Goal: Task Accomplishment & Management: Complete application form

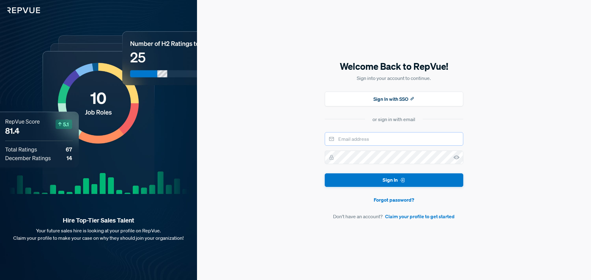
click at [380, 142] on input "email" at bounding box center [394, 139] width 139 height 14
click at [435, 126] on div "Welcome Back to RepVue! Sign into your account to continue. Sign In with SSO or…" at bounding box center [394, 140] width 139 height 161
click at [410, 218] on link "Claim your profile to get started" at bounding box center [420, 216] width 70 height 7
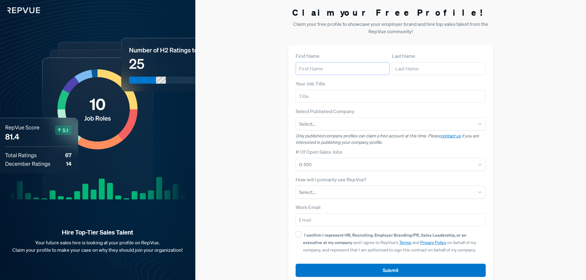
click at [344, 70] on input "text" at bounding box center [343, 68] width 94 height 13
type input "Austin"
type input "[PERSON_NAME]"
type input "[EMAIL_ADDRESS][DOMAIN_NAME]"
click at [342, 99] on input "text" at bounding box center [391, 96] width 191 height 13
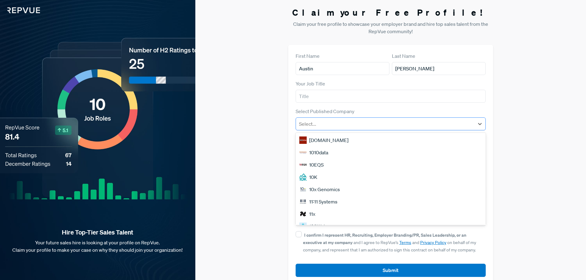
click at [346, 120] on div at bounding box center [385, 124] width 173 height 9
click at [344, 121] on div at bounding box center [385, 124] width 173 height 9
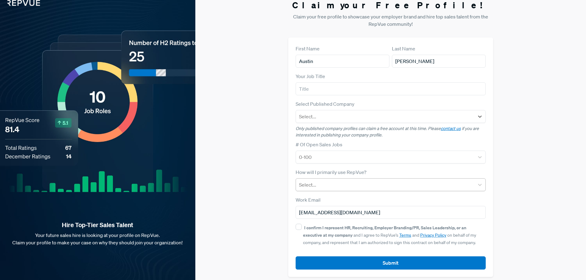
scroll to position [12, 0]
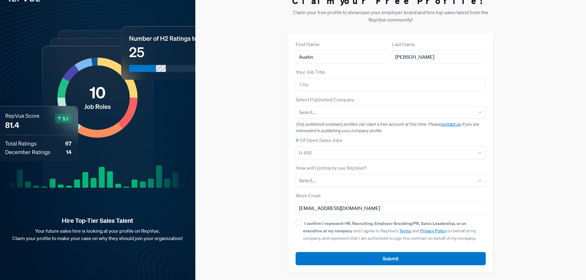
click at [304, 226] on strong "I confirm I represent HR, Recruiting, Employer Branding/PR, Sales Leadership, o…" at bounding box center [384, 227] width 163 height 13
click at [302, 226] on input "I confirm I represent HR, Recruiting, Employer Branding/PR, Sales Leadership, o…" at bounding box center [299, 223] width 6 height 6
checkbox input "true"
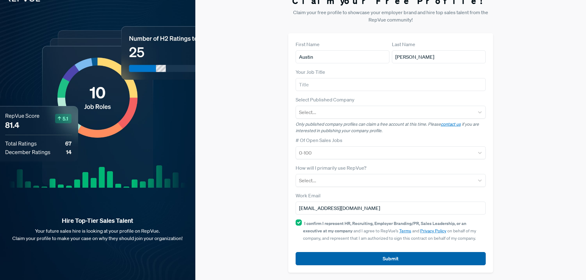
click at [374, 259] on button "Submit" at bounding box center [391, 258] width 191 height 13
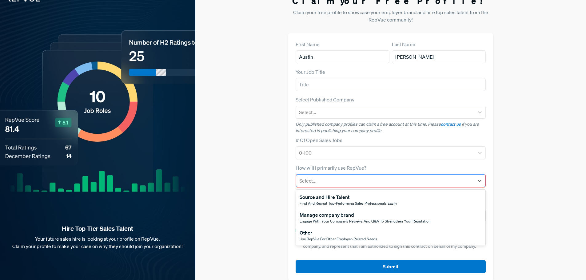
click at [350, 183] on div at bounding box center [386, 181] width 172 height 9
click at [386, 157] on div at bounding box center [385, 153] width 173 height 9
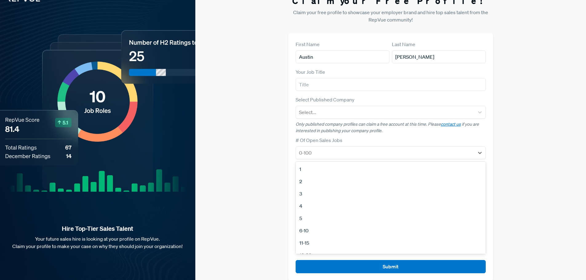
click at [379, 137] on div "# Of Open Sales Jobs 12 results available. Use Up and Down to choose options, p…" at bounding box center [391, 148] width 191 height 23
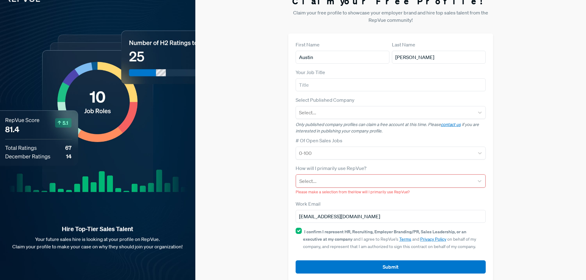
scroll to position [20, 0]
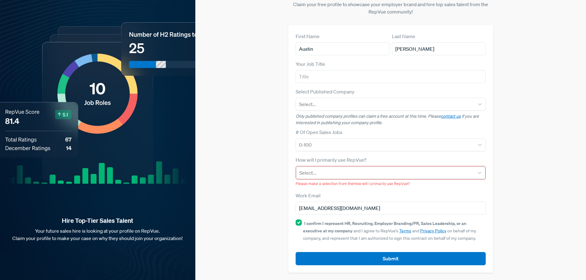
click at [326, 172] on div at bounding box center [386, 173] width 172 height 9
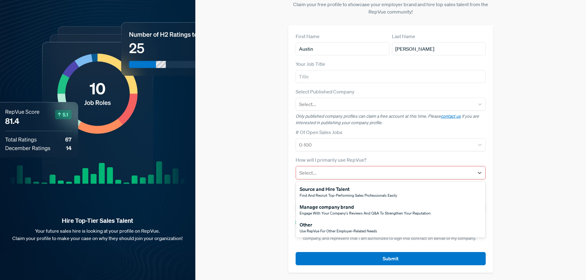
click at [333, 231] on span "Use RepVue for other employer-related needs" at bounding box center [339, 231] width 78 height 5
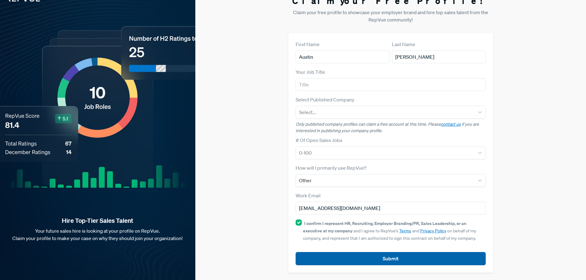
click at [368, 258] on button "Submit" at bounding box center [391, 258] width 191 height 13
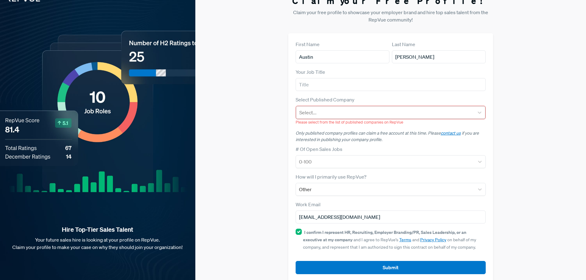
click at [341, 112] on div at bounding box center [386, 112] width 172 height 9
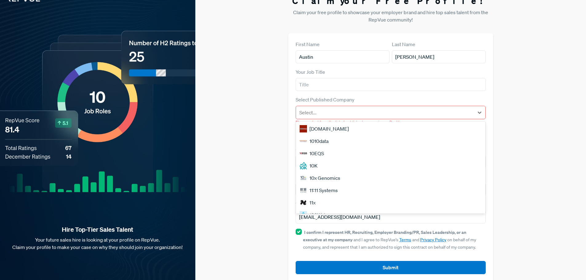
scroll to position [62, 0]
click at [437, 76] on div "Your Job Title" at bounding box center [391, 79] width 191 height 23
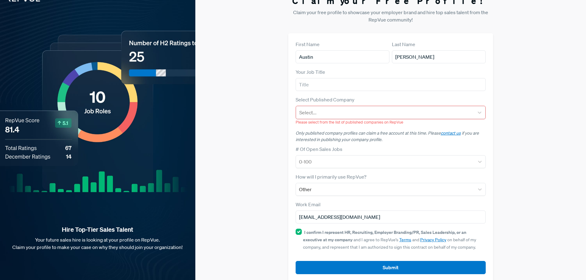
click at [437, 74] on div "Your Job Title" at bounding box center [391, 79] width 191 height 23
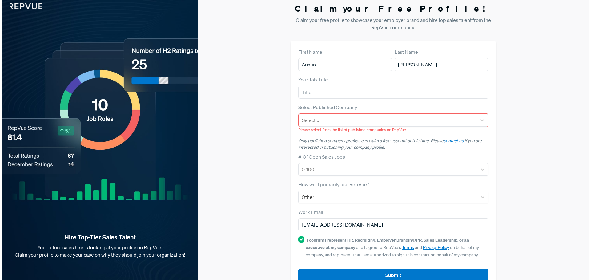
scroll to position [0, 0]
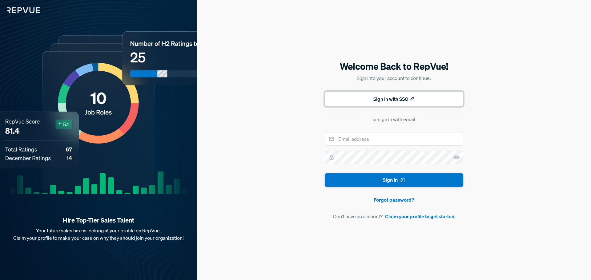
click at [385, 100] on button "Sign In with SSO" at bounding box center [394, 99] width 139 height 15
